Goal: Subscribe to service/newsletter: Subscribe to service/newsletter

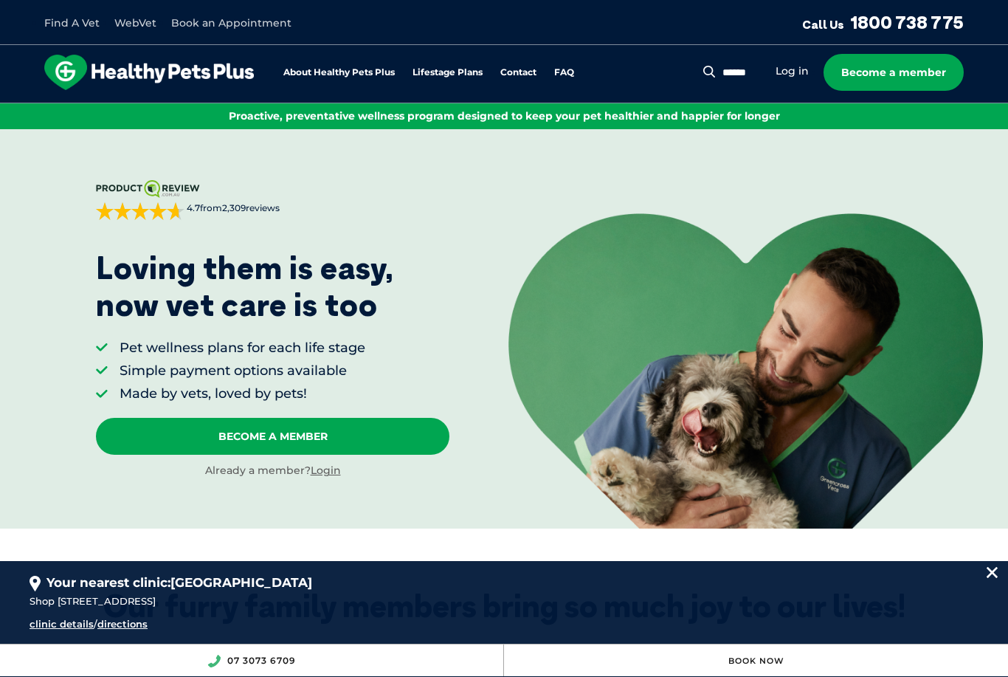
click at [365, 71] on link "About Healthy Pets Plus" at bounding box center [338, 73] width 111 height 10
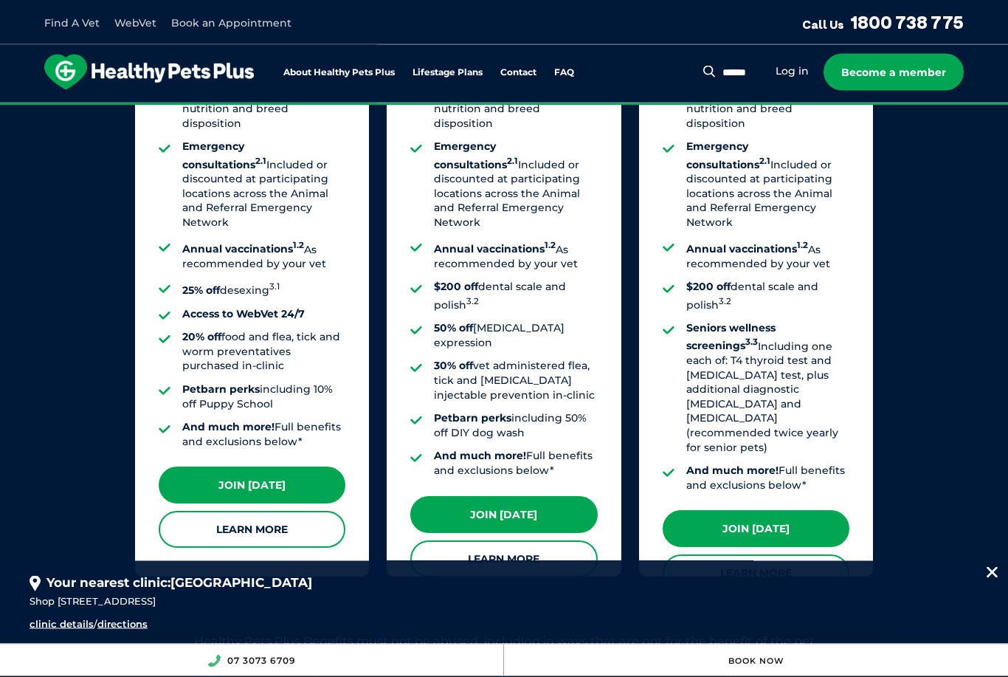
scroll to position [1244, 0]
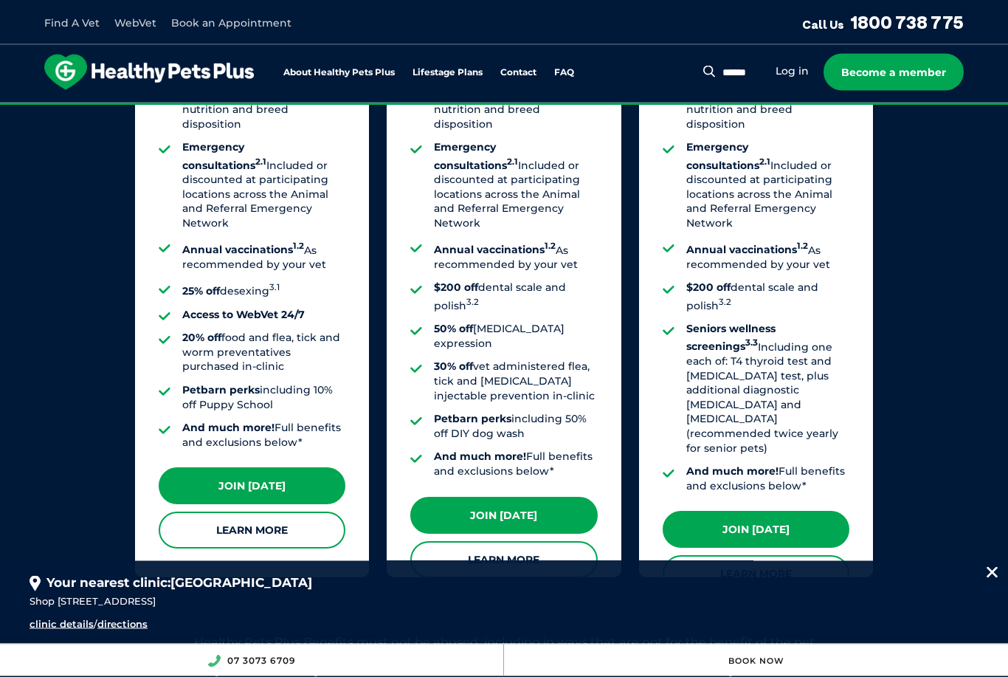
click at [519, 542] on link "Learn More" at bounding box center [503, 560] width 187 height 37
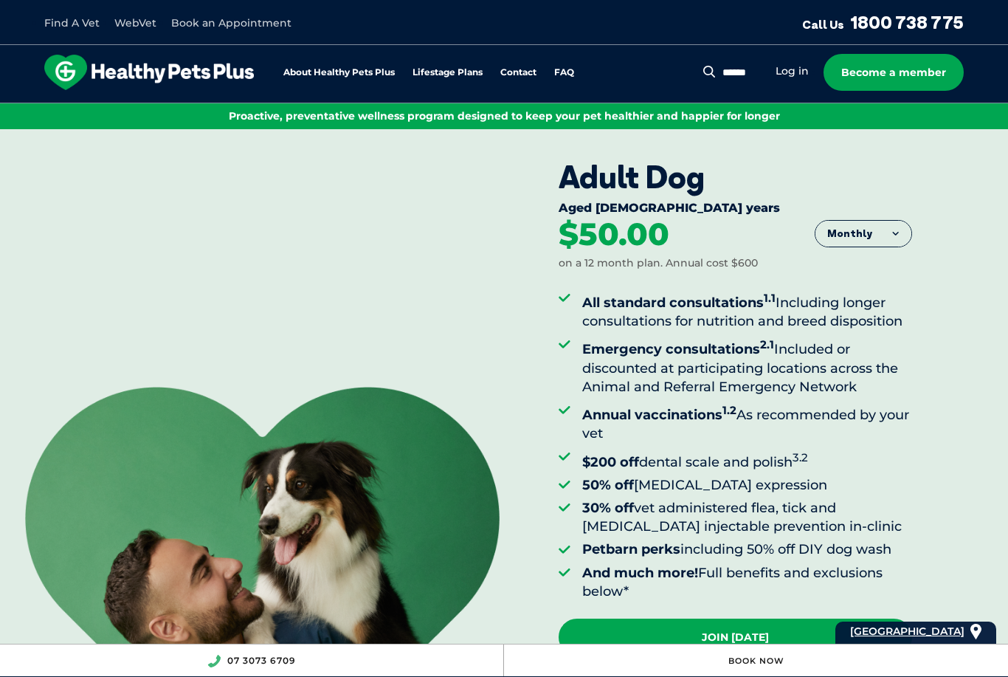
click at [900, 241] on button "Monthly" at bounding box center [864, 234] width 96 height 27
click at [888, 239] on button "Monthly" at bounding box center [864, 234] width 96 height 27
click at [896, 228] on button "Monthly" at bounding box center [864, 234] width 96 height 27
click at [882, 271] on li "Fortnightly" at bounding box center [864, 265] width 96 height 37
click at [902, 230] on button "Fortnightly" at bounding box center [859, 234] width 104 height 27
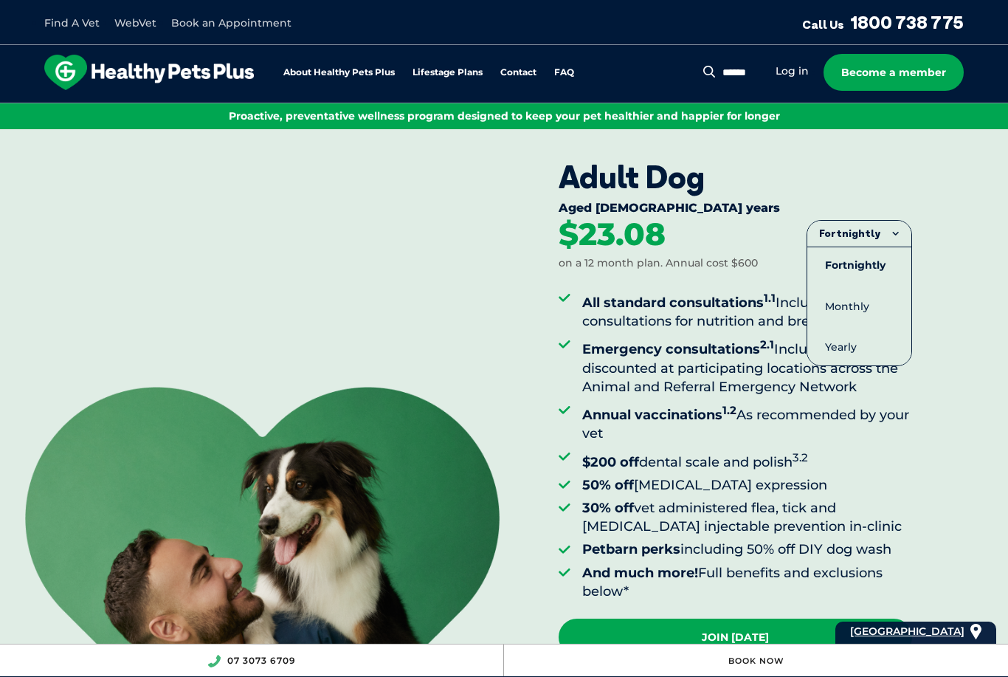
click at [875, 299] on li "Monthly" at bounding box center [859, 307] width 104 height 36
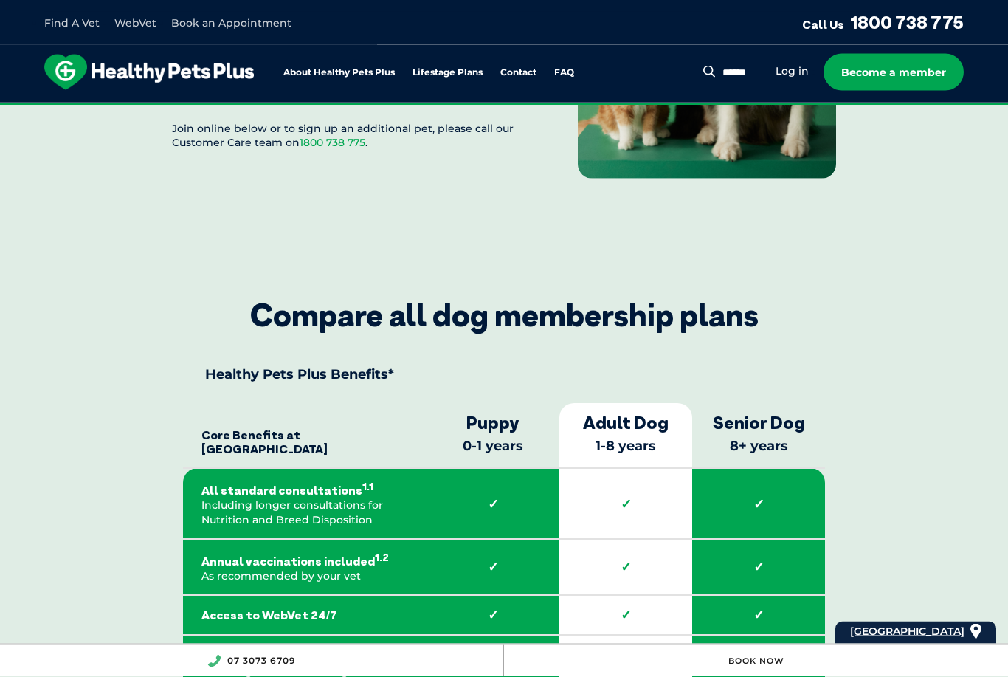
scroll to position [1901, 0]
click at [910, 72] on link "Become a member" at bounding box center [894, 72] width 140 height 37
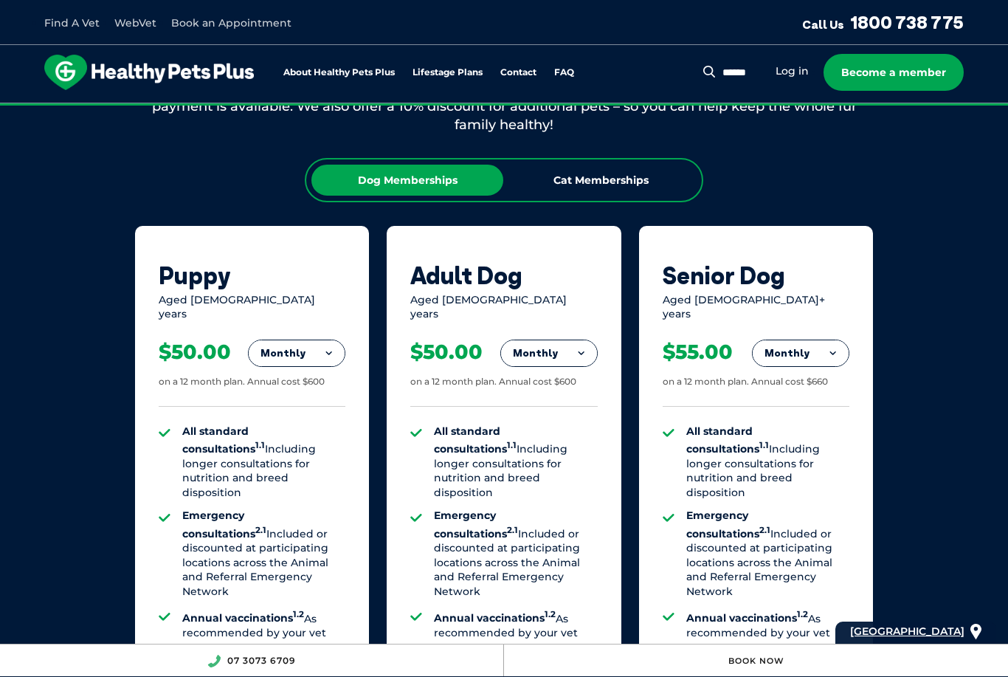
click at [944, 225] on div "Our Membership Plans All of our memberships are for a 12 month term. We offer s…" at bounding box center [504, 492] width 1008 height 1026
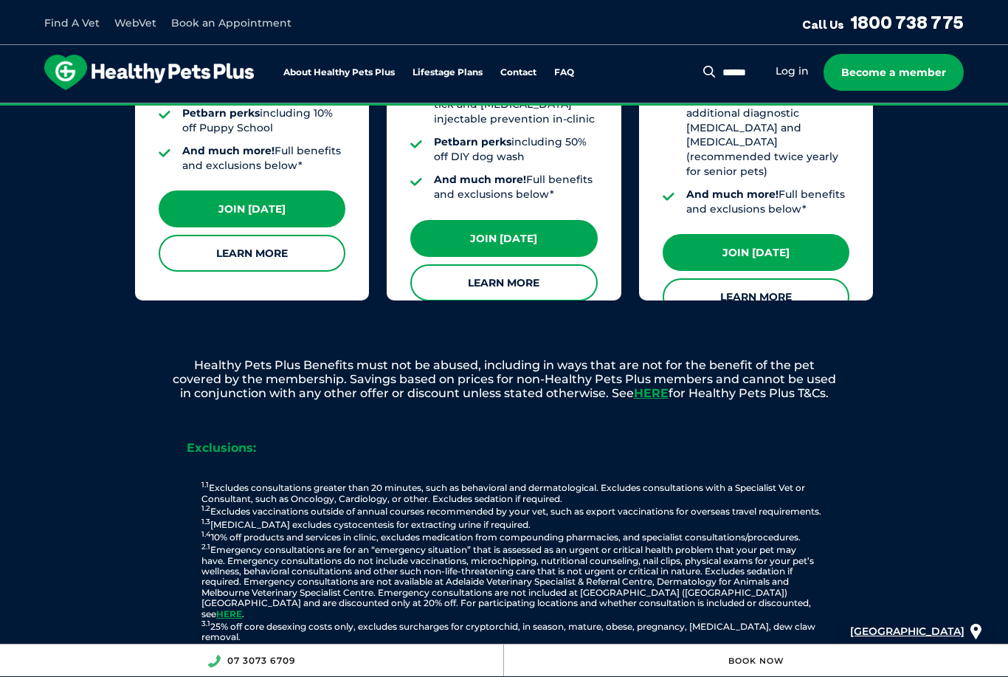
scroll to position [1530, 0]
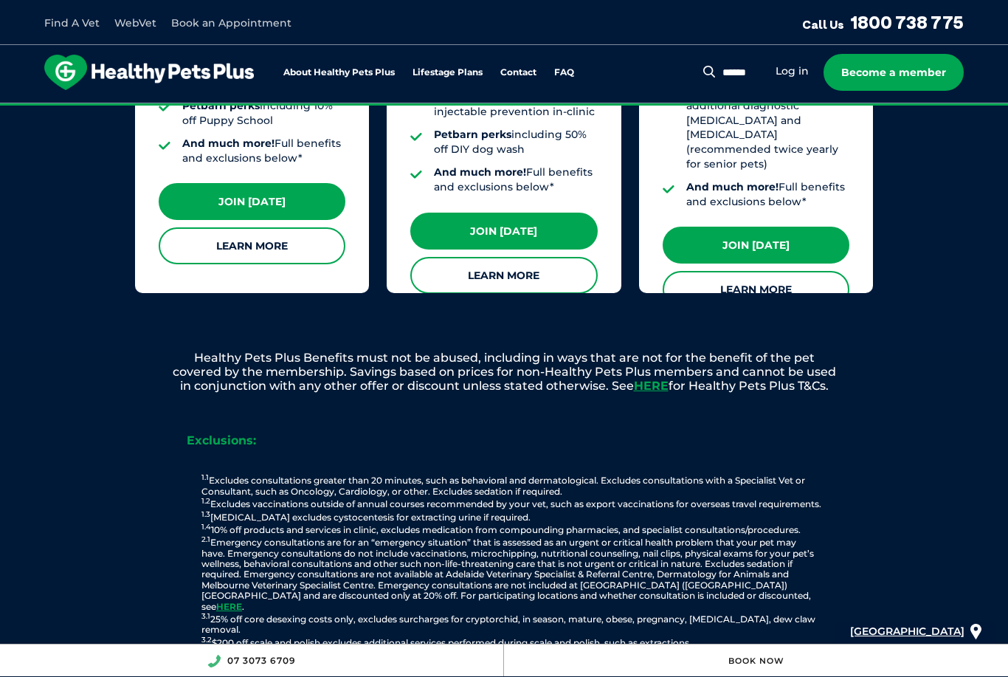
click at [565, 257] on link "Learn More" at bounding box center [503, 275] width 187 height 37
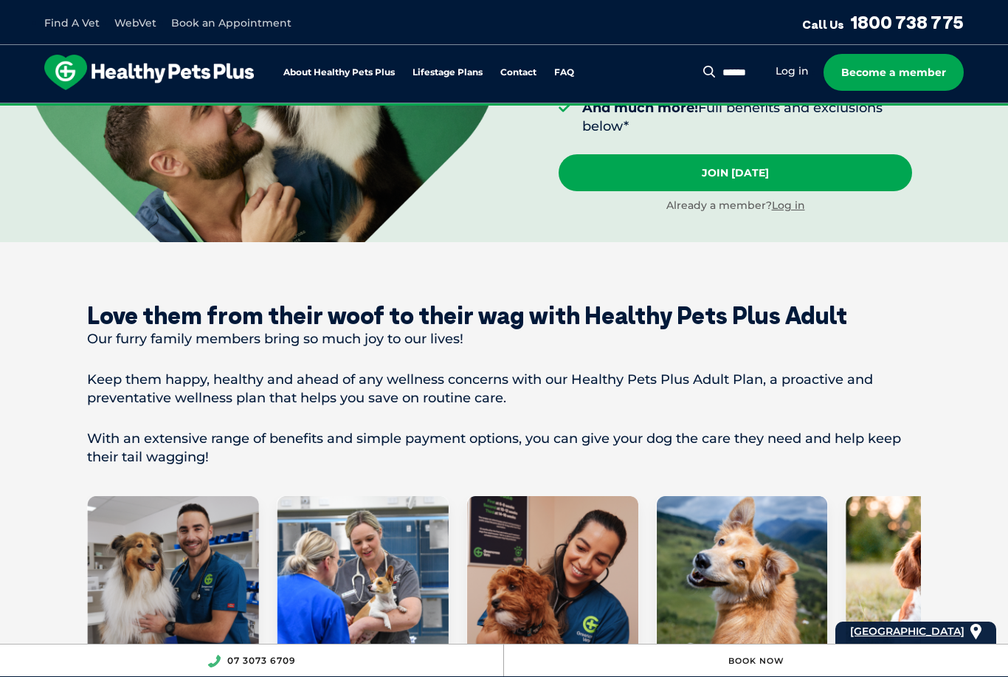
scroll to position [421, 0]
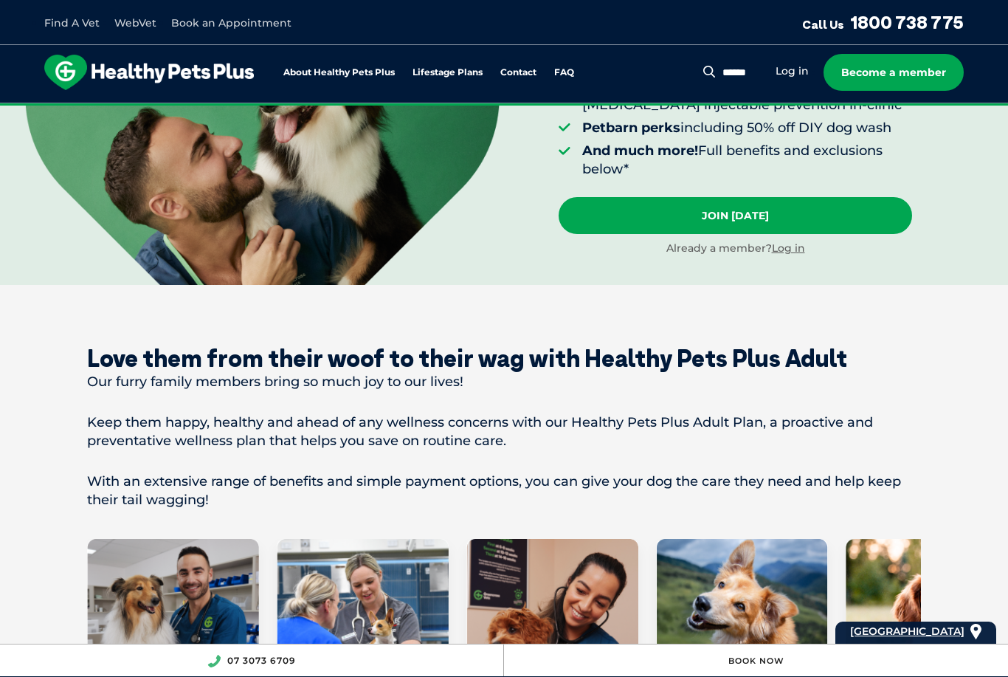
click at [814, 212] on link "Join [DATE]" at bounding box center [736, 215] width 354 height 37
